Goal: Task Accomplishment & Management: Manage account settings

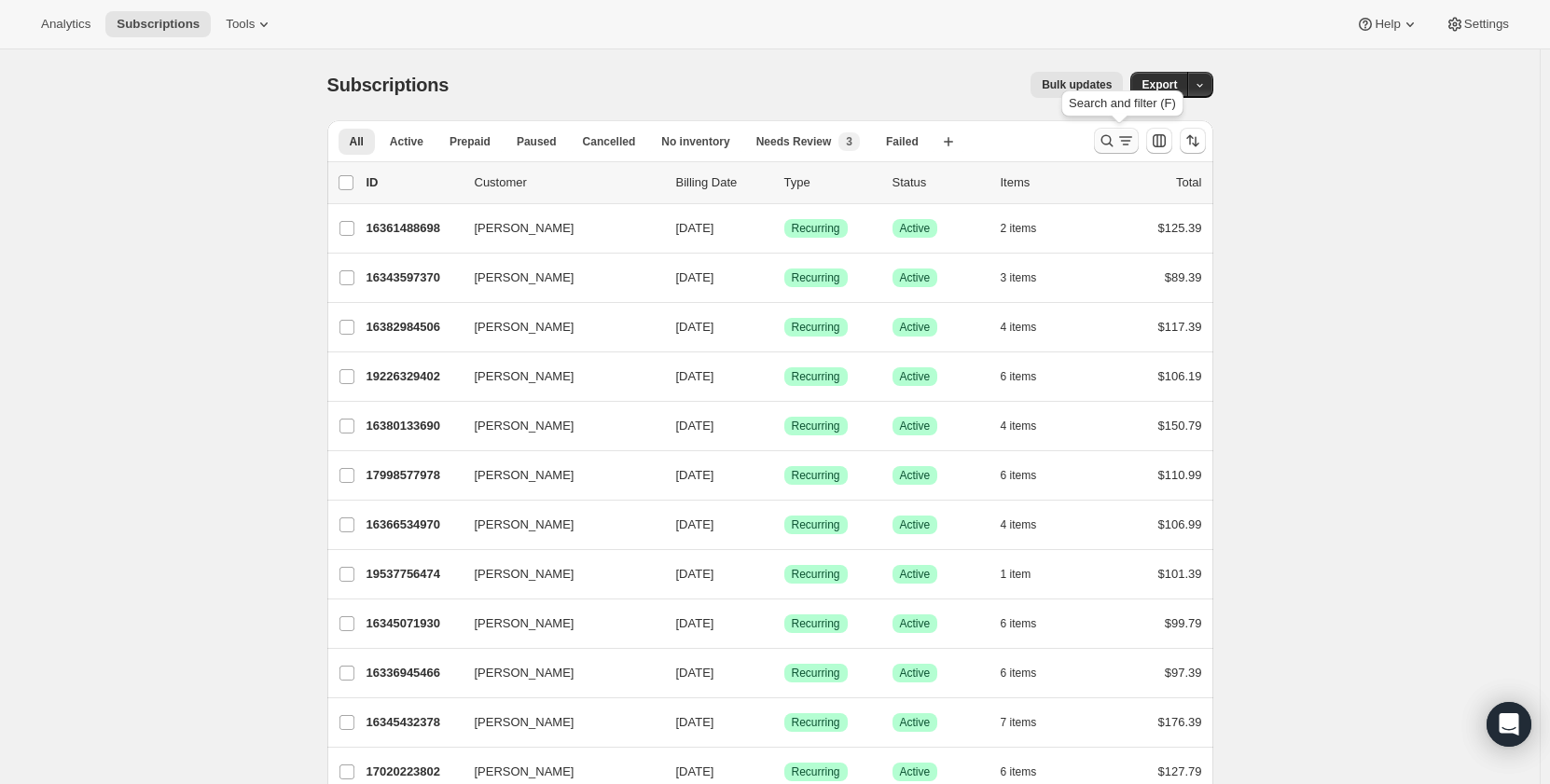
click at [1112, 141] on icon "Search and filter results" at bounding box center [1106, 140] width 19 height 19
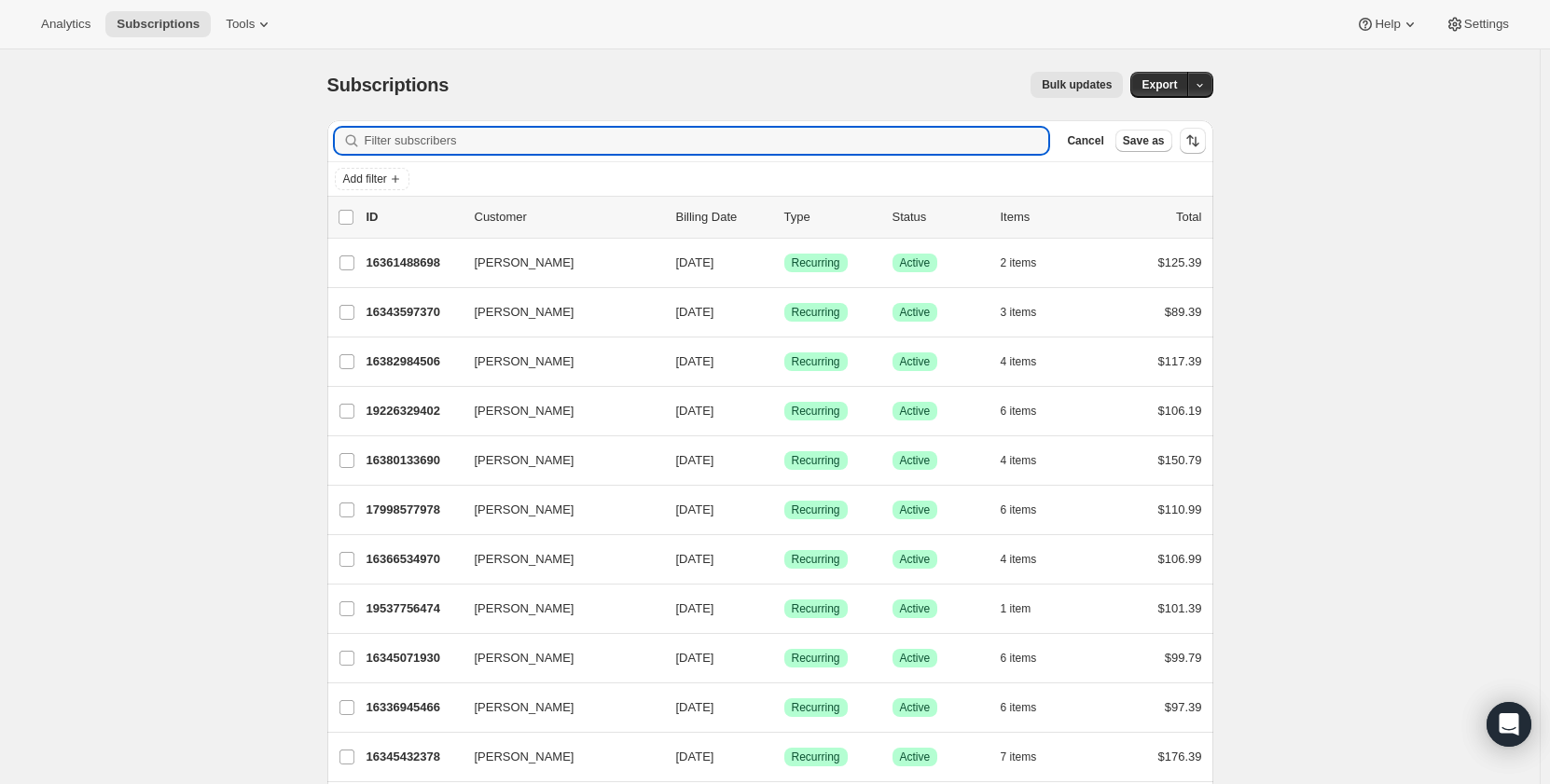
type input "JxNg^^A2EdCJmkV0"
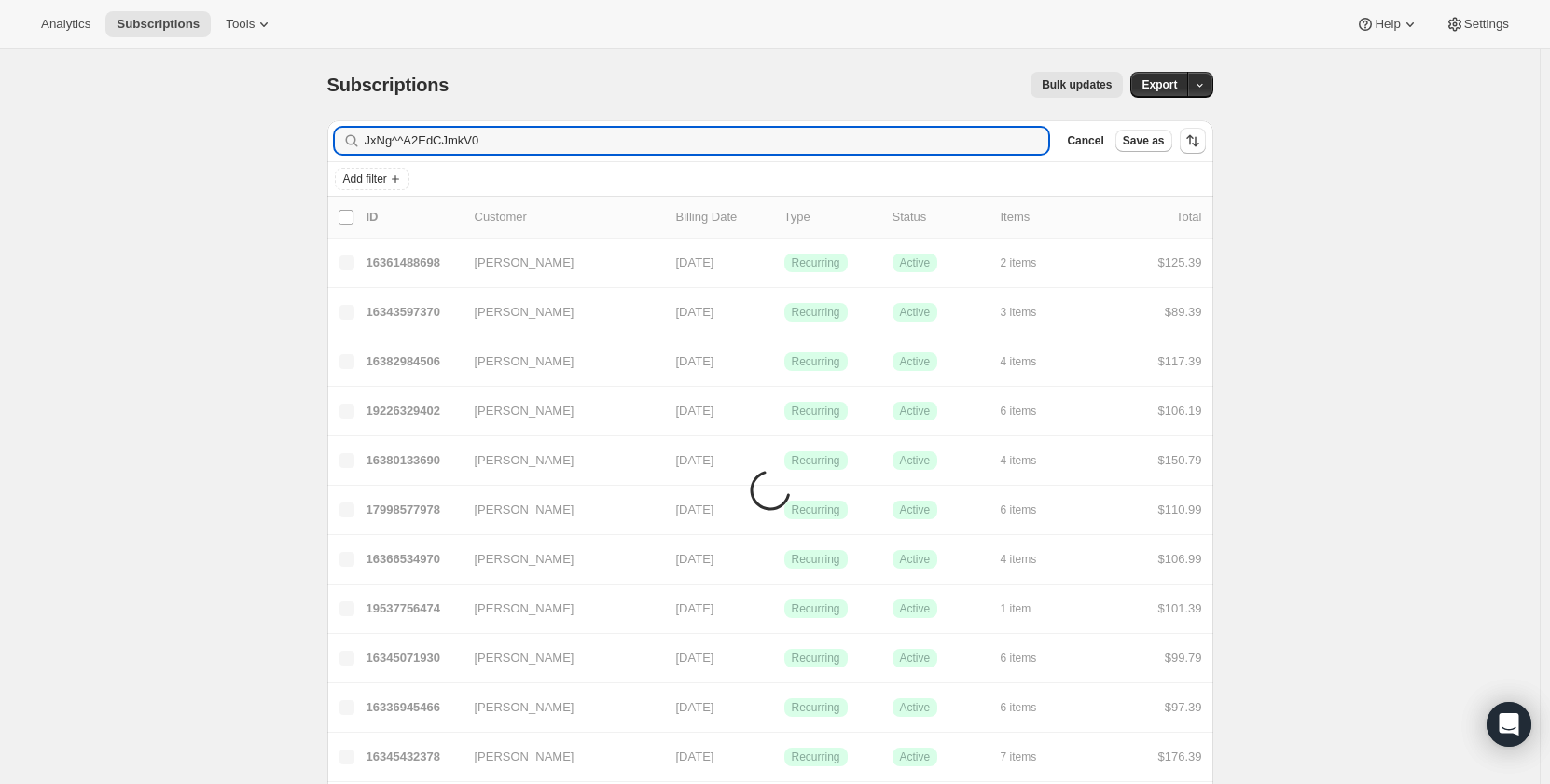
drag, startPoint x: 496, startPoint y: 125, endPoint x: 269, endPoint y: 111, distance: 227.4
click at [473, 142] on input "Filter subscribers" at bounding box center [706, 140] width 685 height 26
paste input "[EMAIL_ADDRESS][DOMAIN_NAME]"
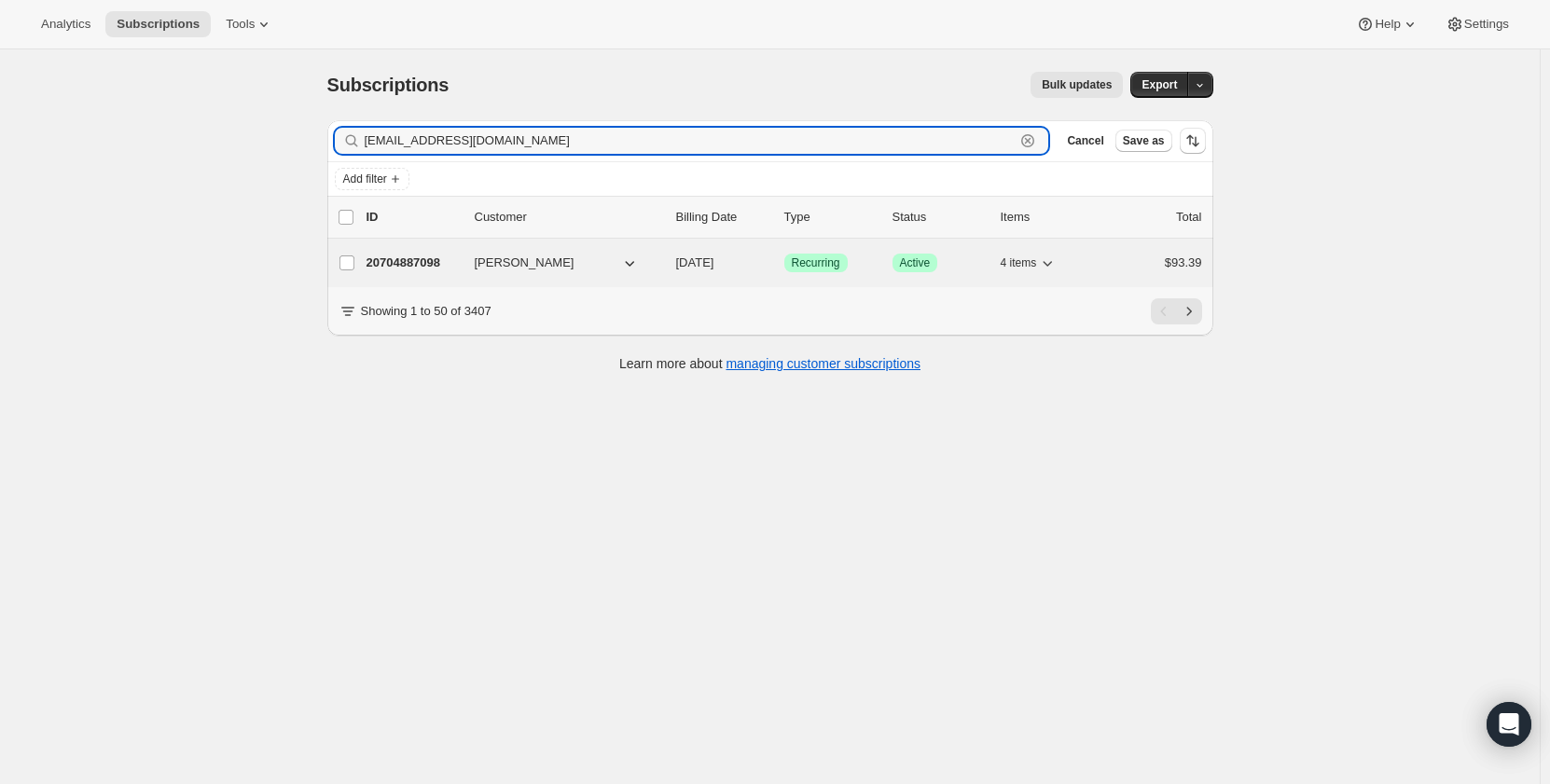
type input "[EMAIL_ADDRESS][DOMAIN_NAME]"
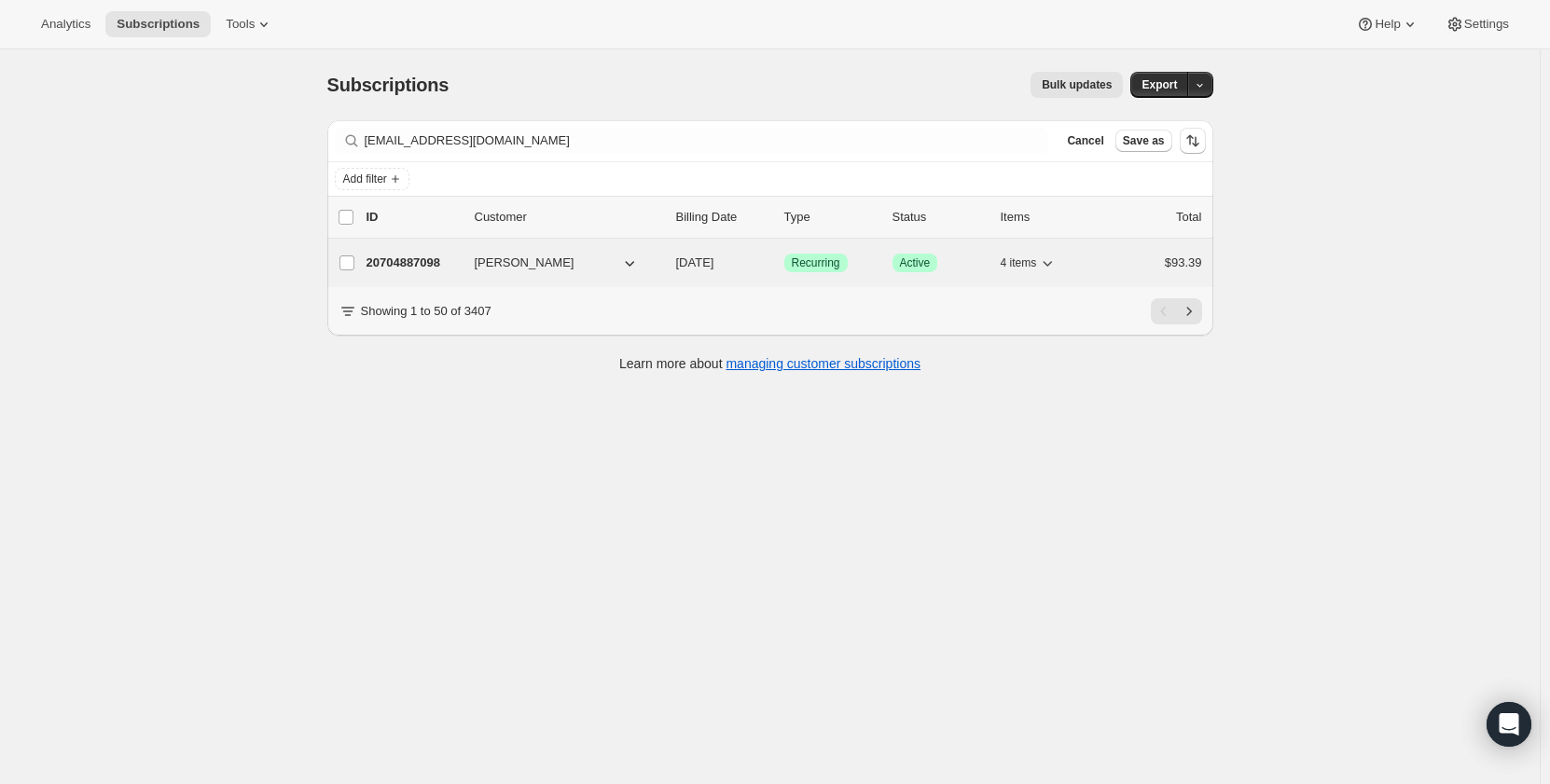
click at [419, 263] on p "20704887098" at bounding box center [413, 263] width 93 height 19
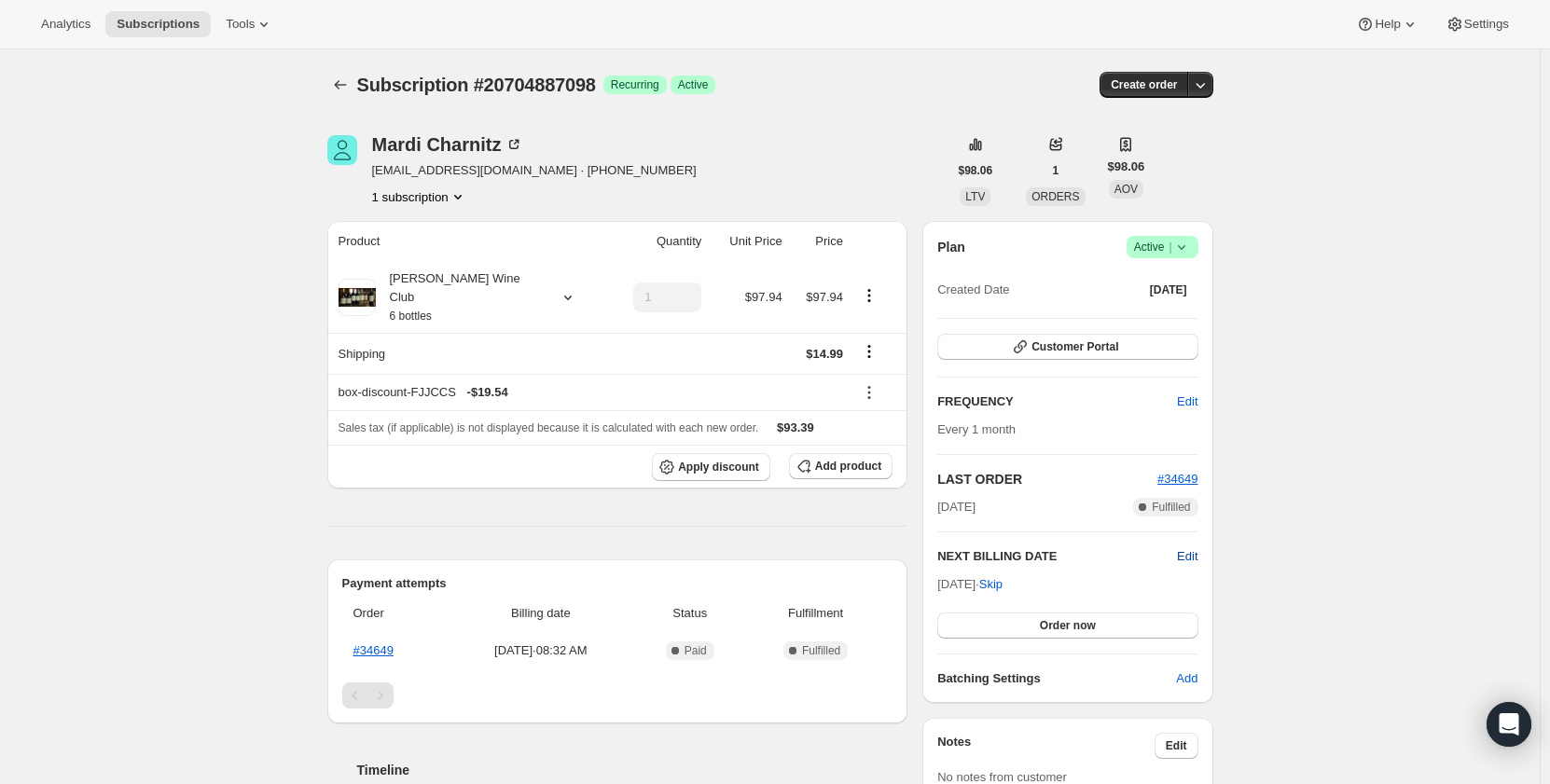
click at [1184, 552] on span "Edit" at bounding box center [1187, 556] width 21 height 19
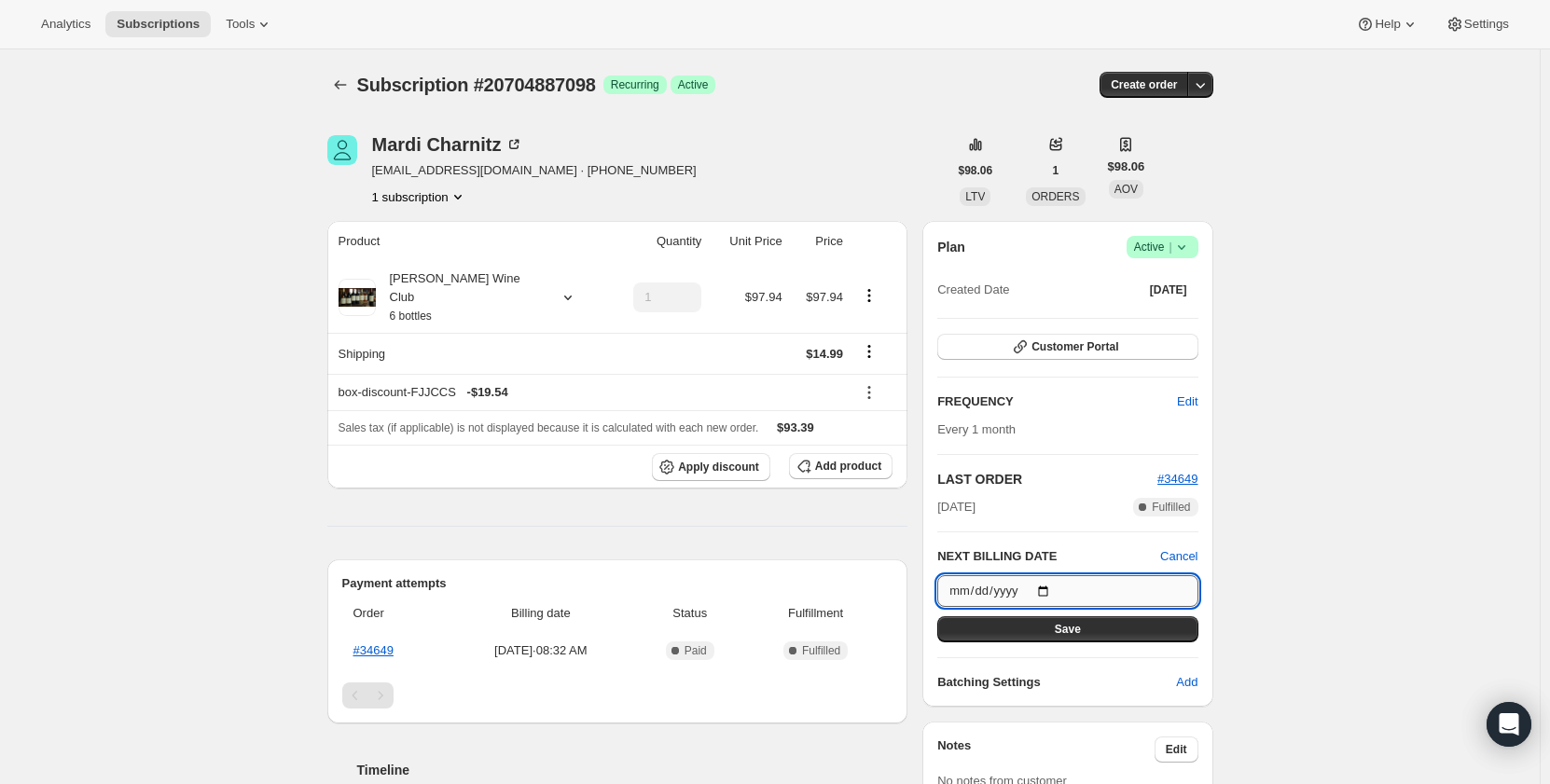
click at [1076, 589] on input "[DATE]" at bounding box center [1067, 591] width 260 height 32
click at [1051, 591] on input "[DATE]" at bounding box center [1067, 591] width 260 height 32
click at [1323, 529] on div "Subscription #20704887098. This page is ready Subscription #20704887098 Success…" at bounding box center [770, 764] width 1540 height 1430
click at [1052, 593] on input "[DATE]" at bounding box center [1067, 591] width 260 height 32
click at [1197, 555] on span "Cancel" at bounding box center [1180, 556] width 38 height 19
